Goal: Task Accomplishment & Management: Use online tool/utility

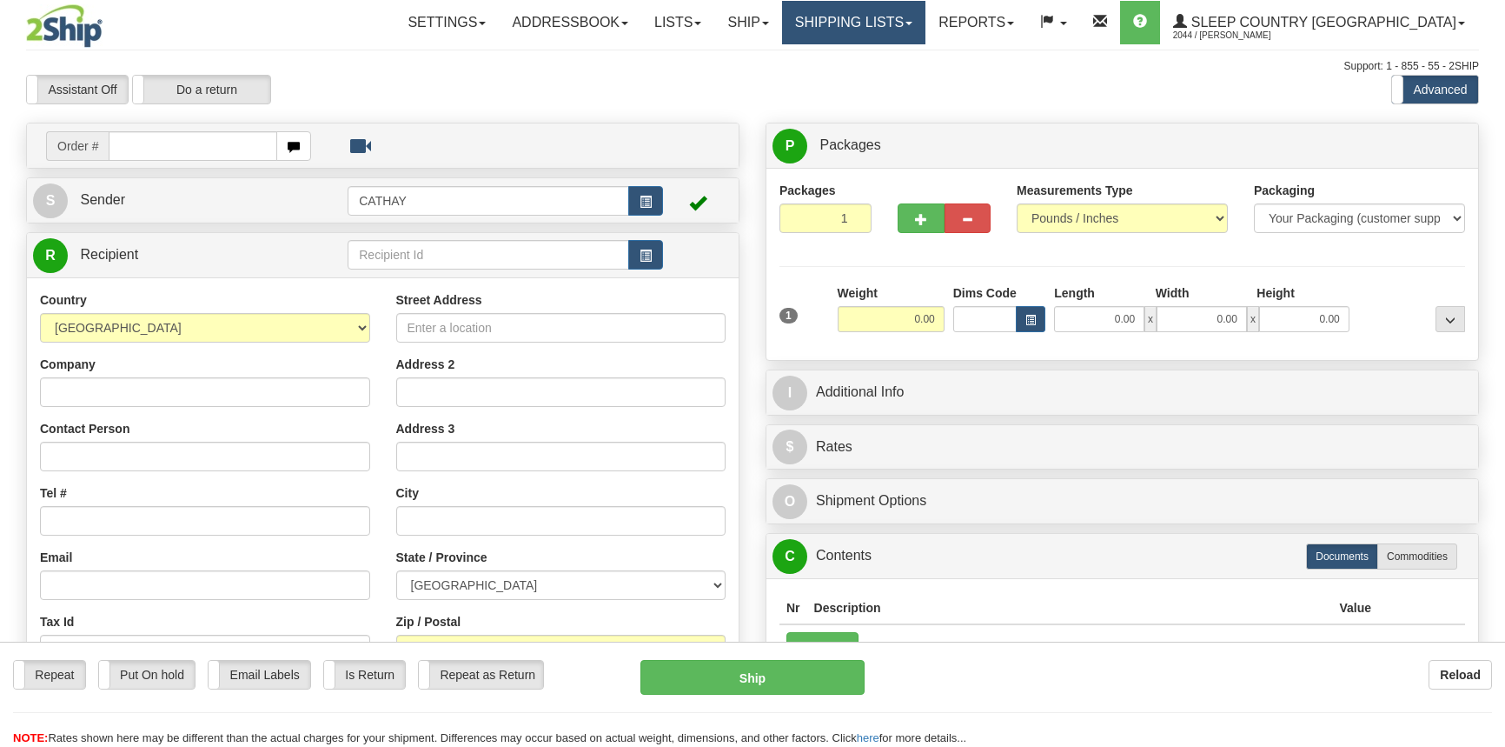
drag, startPoint x: 0, startPoint y: 0, endPoint x: 908, endPoint y: 20, distance: 908.4
click at [908, 20] on div "Toggle navigation Settings Shipping Preferences Fields Preferences New" at bounding box center [752, 489] width 1505 height 979
click at [926, 25] on link "Shipping lists" at bounding box center [853, 22] width 143 height 43
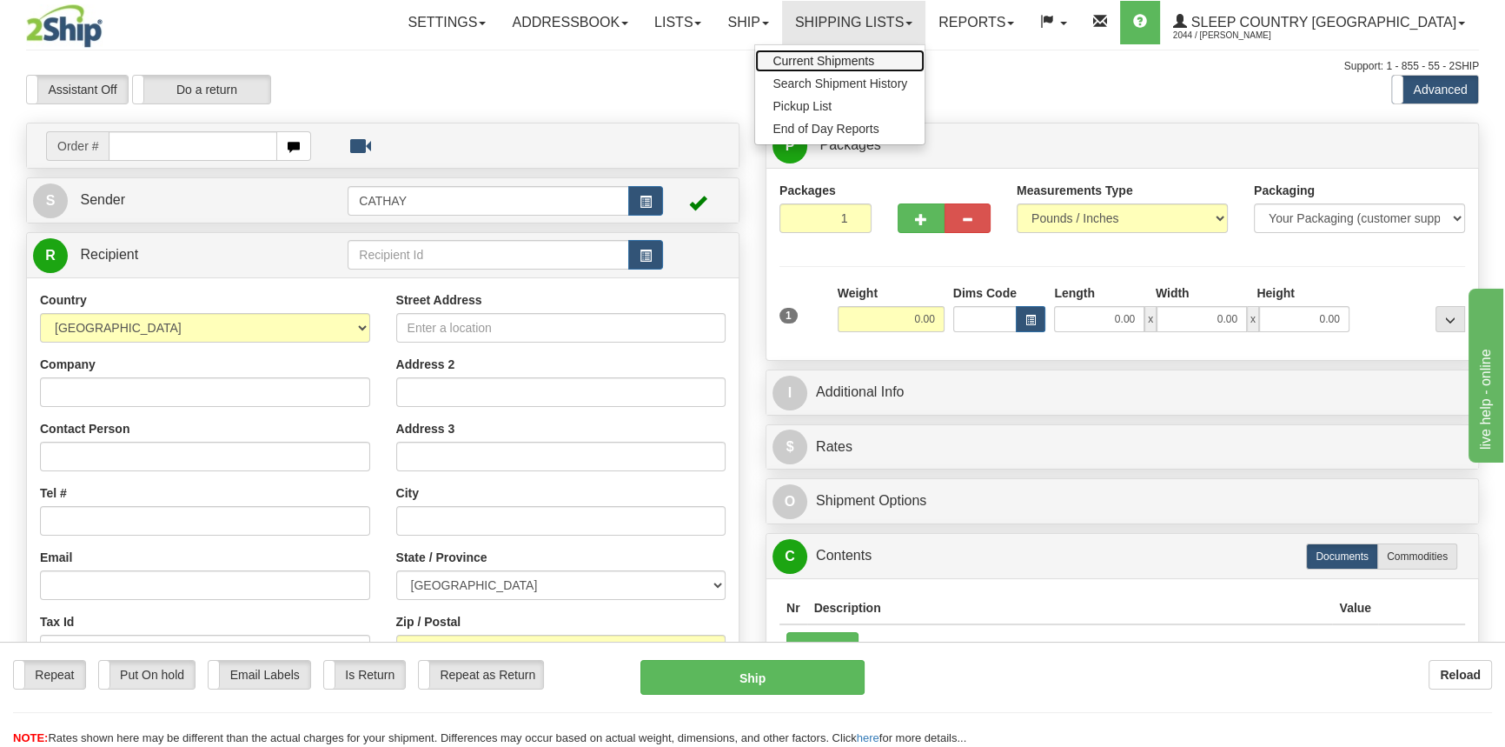
click at [874, 63] on span "Current Shipments" at bounding box center [824, 61] width 102 height 14
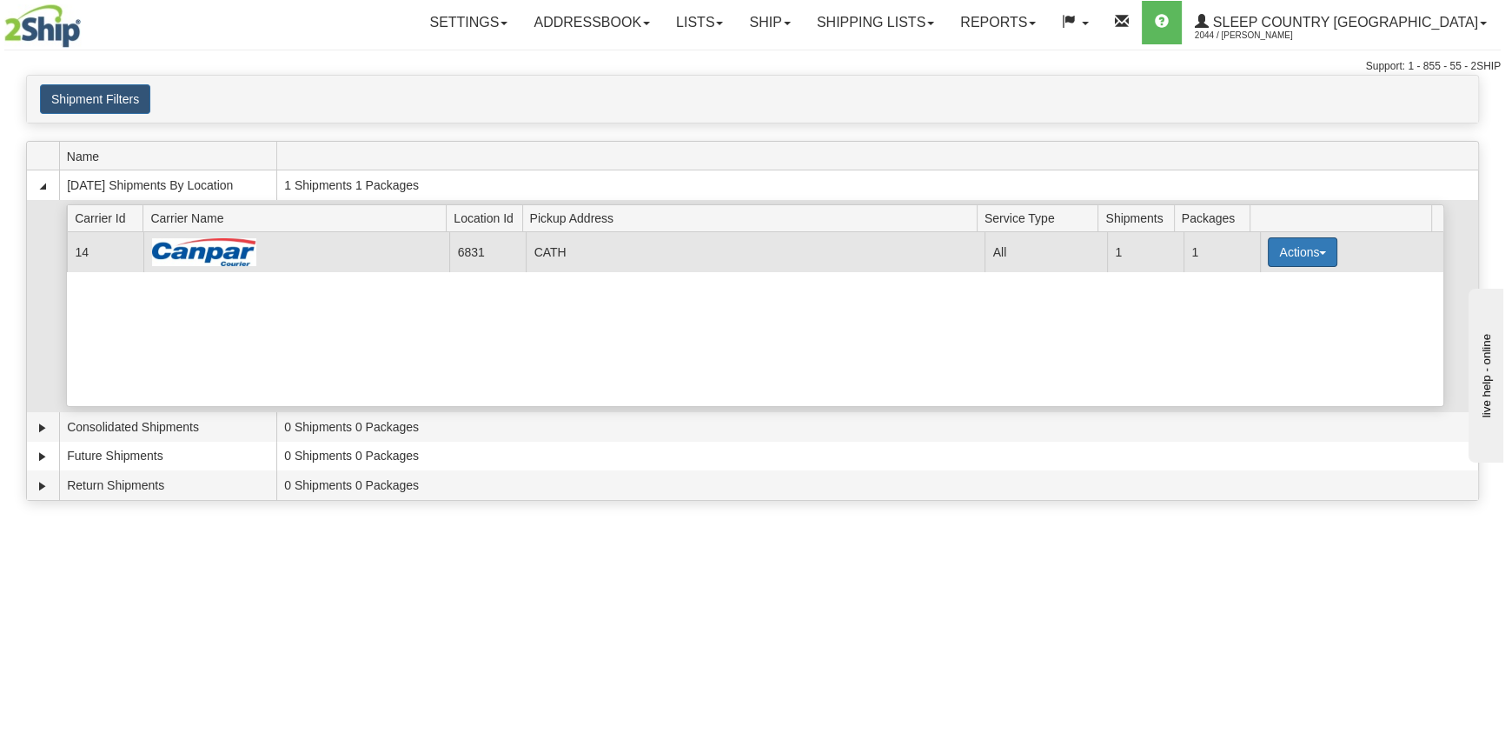
click at [1291, 243] on button "Actions" at bounding box center [1303, 252] width 70 height 30
click at [1255, 312] on span "Close" at bounding box center [1235, 307] width 40 height 12
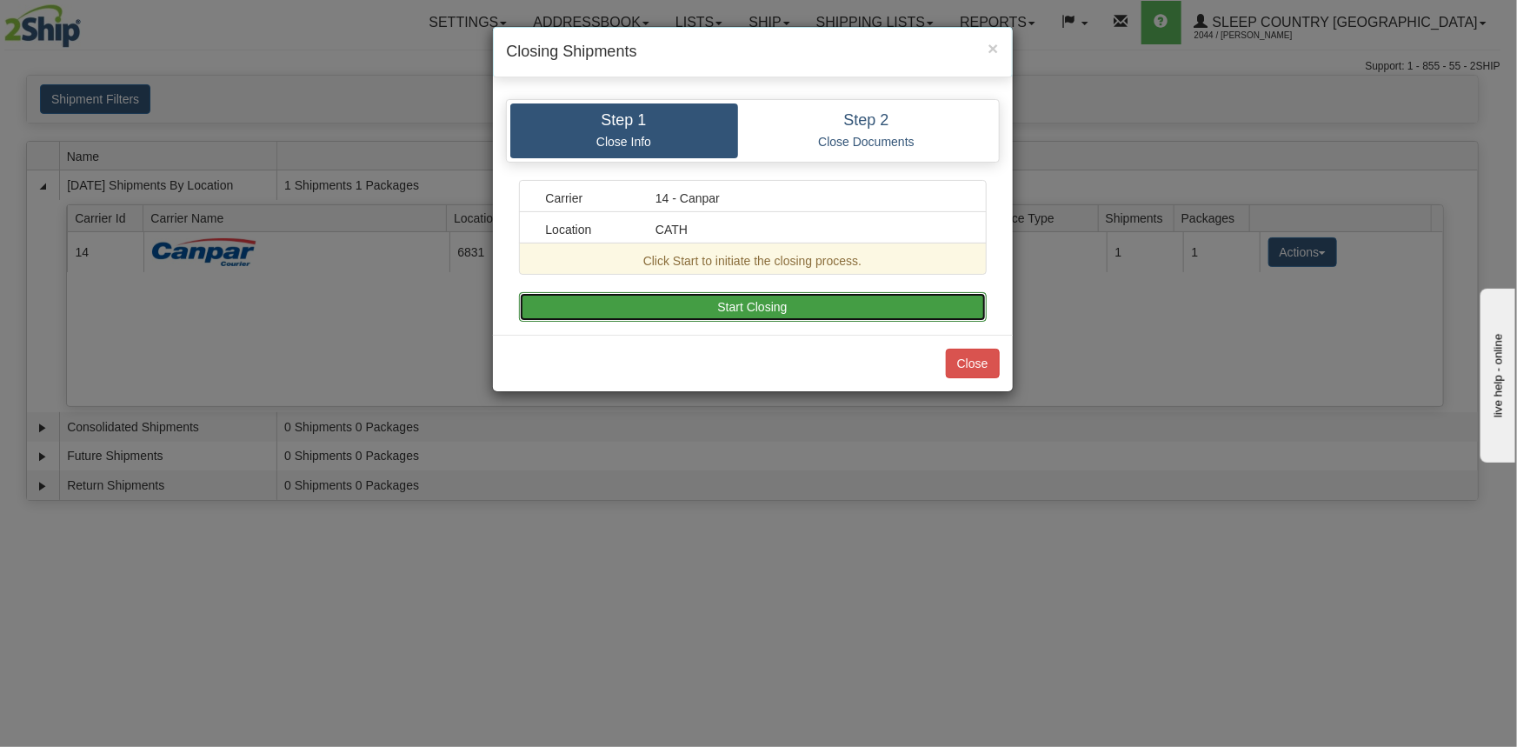
click at [947, 304] on button "Start Closing" at bounding box center [753, 307] width 468 height 30
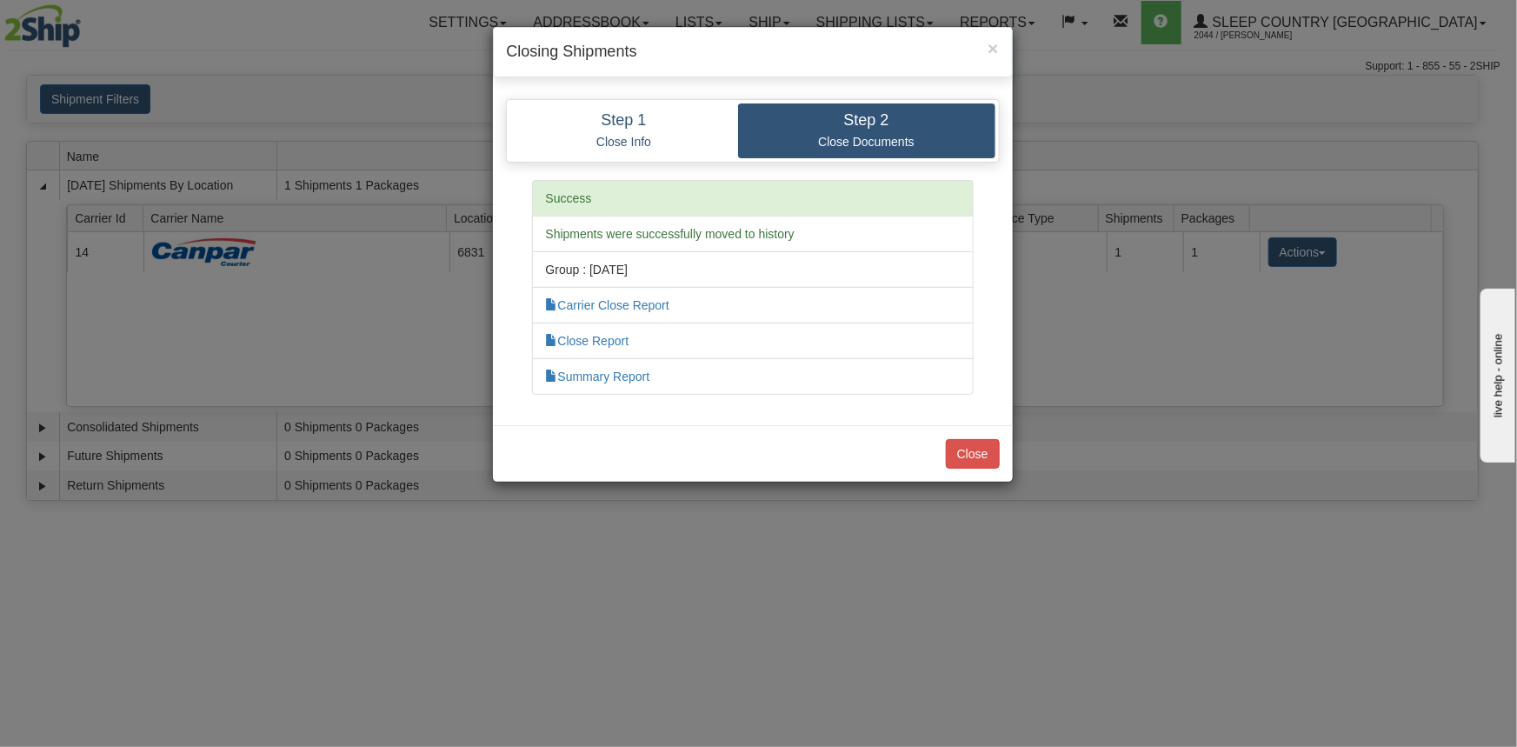
click at [987, 472] on div "Close" at bounding box center [753, 453] width 520 height 56
click at [987, 466] on button "Close" at bounding box center [973, 454] width 54 height 30
